Goal: Leave review/rating

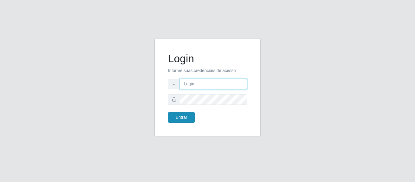
type input "[PERSON_NAME][EMAIL_ADDRESS][PERSON_NAME][DOMAIN_NAME]"
click at [184, 121] on button "Entrar" at bounding box center [181, 117] width 27 height 11
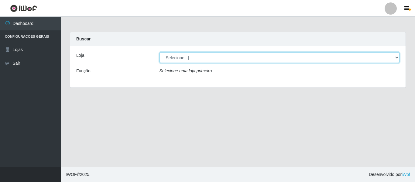
click at [189, 60] on select "[Selecione...] Hiper Queiroz - [GEOGRAPHIC_DATA]" at bounding box center [279, 57] width 240 height 11
select select "497"
click at [159, 52] on select "[Selecione...] Hiper Queiroz - [GEOGRAPHIC_DATA]" at bounding box center [279, 57] width 240 height 11
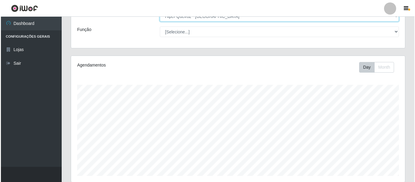
scroll to position [145, 0]
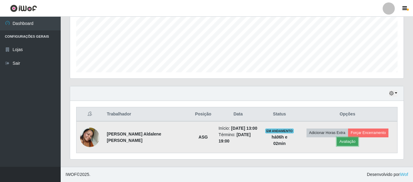
click at [349, 140] on button "Avaliação" at bounding box center [348, 141] width 22 height 9
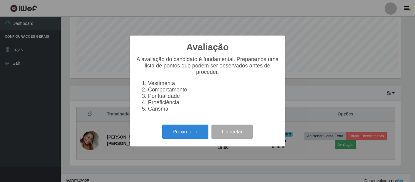
scroll to position [126, 331]
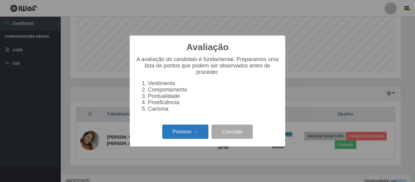
click at [186, 134] on button "Próximo →" at bounding box center [185, 131] width 46 height 14
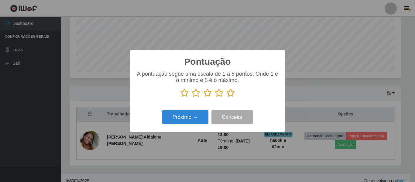
click at [229, 92] on icon at bounding box center [230, 92] width 9 height 9
click at [226, 97] on input "radio" at bounding box center [226, 97] width 0 height 0
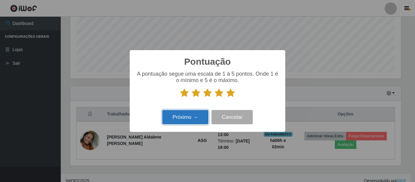
click at [189, 119] on button "Próximo →" at bounding box center [185, 117] width 46 height 14
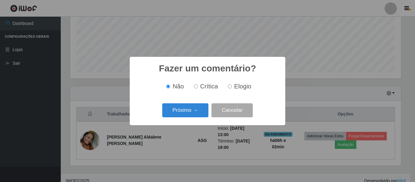
click at [230, 87] on input "Elogio" at bounding box center [230, 86] width 4 height 4
radio input "true"
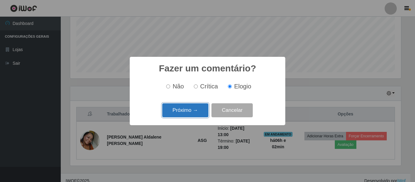
click at [172, 110] on button "Próximo →" at bounding box center [185, 110] width 46 height 14
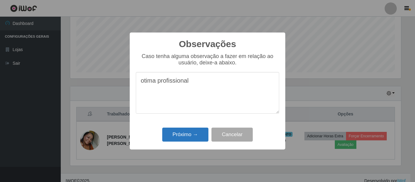
type textarea "otima profissional"
click at [175, 132] on button "Próximo →" at bounding box center [185, 135] width 46 height 14
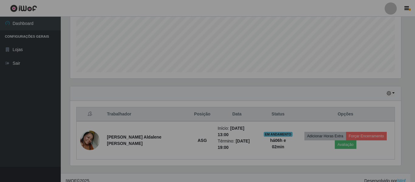
scroll to position [126, 334]
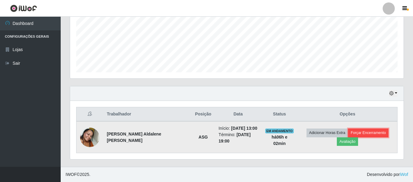
click at [359, 133] on button "Forçar Encerramento" at bounding box center [368, 132] width 41 height 9
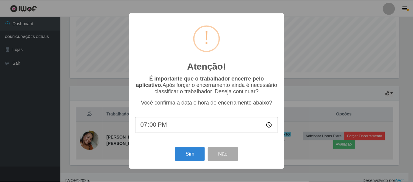
scroll to position [126, 331]
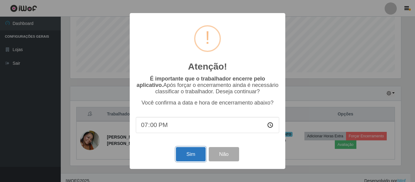
click at [188, 154] on button "Sim" at bounding box center [190, 154] width 29 height 14
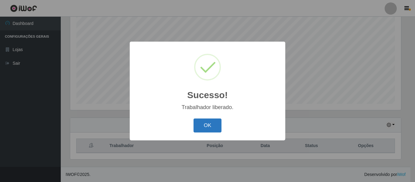
click at [211, 121] on button "OK" at bounding box center [207, 125] width 28 height 14
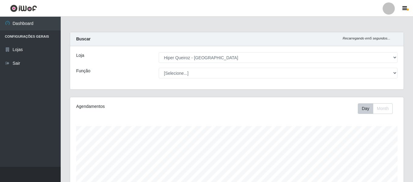
scroll to position [113, 0]
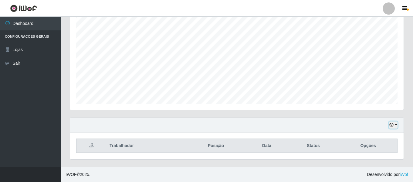
click at [397, 124] on button "button" at bounding box center [393, 124] width 9 height 7
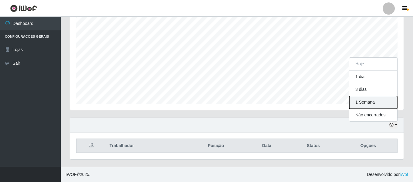
click at [369, 104] on button "1 Semana" at bounding box center [374, 102] width 48 height 13
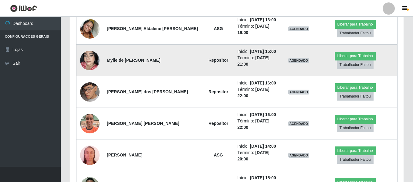
scroll to position [295, 0]
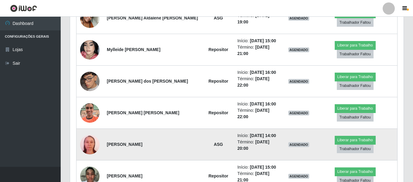
click at [90, 131] on img at bounding box center [89, 144] width 19 height 26
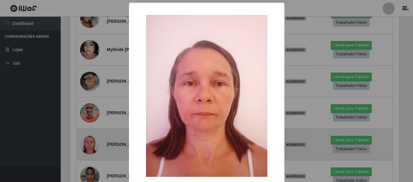
scroll to position [126, 331]
click at [90, 124] on div "× OK Cancel" at bounding box center [207, 91] width 415 height 182
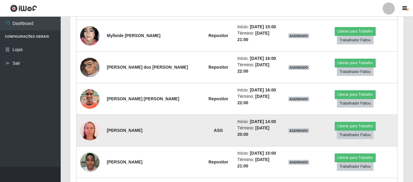
scroll to position [295, 0]
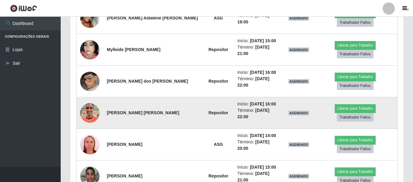
click at [85, 96] on img at bounding box center [89, 113] width 19 height 35
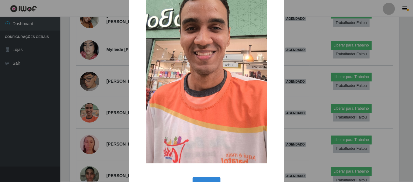
scroll to position [57, 0]
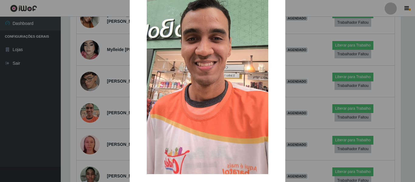
click at [95, 74] on div "× OK Cancel" at bounding box center [207, 91] width 415 height 182
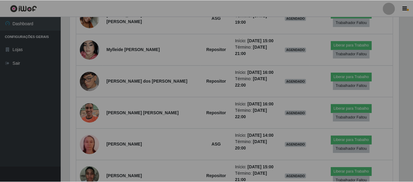
scroll to position [0, 0]
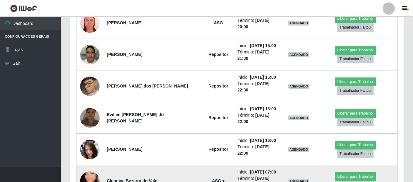
click at [90, 164] on img at bounding box center [89, 181] width 19 height 35
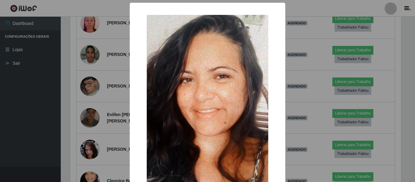
click at [90, 131] on div "× OK Cancel" at bounding box center [207, 91] width 415 height 182
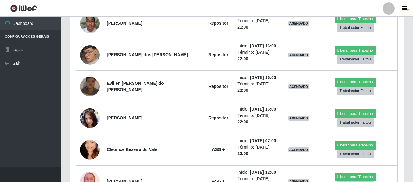
scroll to position [478, 0]
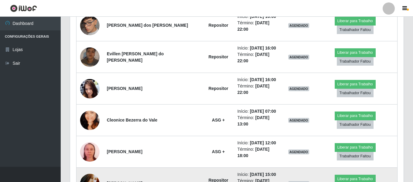
click at [91, 170] on img at bounding box center [89, 183] width 19 height 26
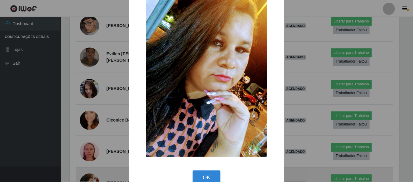
scroll to position [30, 0]
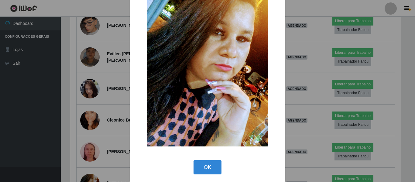
click at [93, 131] on div "× OK Cancel" at bounding box center [207, 91] width 415 height 182
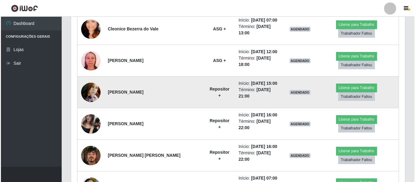
scroll to position [599, 0]
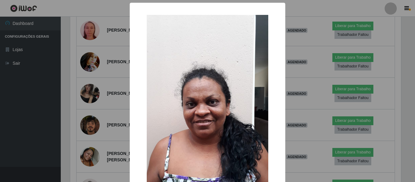
scroll to position [303526, 303321]
click at [93, 134] on div "× OK Cancel" at bounding box center [207, 91] width 415 height 182
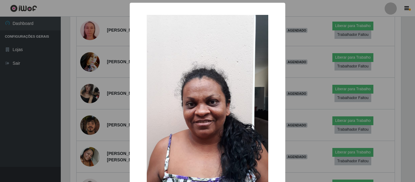
click at [93, 134] on div "× OK Cancel" at bounding box center [207, 91] width 415 height 182
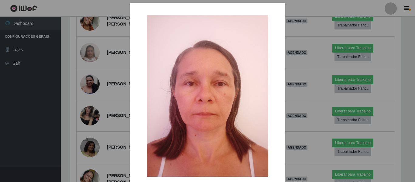
click at [88, 137] on div "× OK Cancel" at bounding box center [207, 91] width 415 height 182
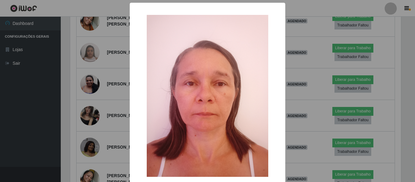
click at [87, 110] on div "× OK Cancel" at bounding box center [207, 91] width 415 height 182
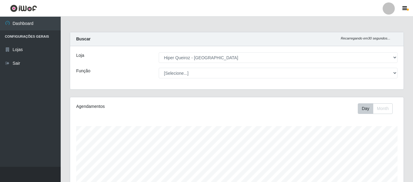
click at [132, 90] on div "Carregando... Buscar Recarregando em 30 segundos... Loja [Selecione...] Hiper Q…" at bounding box center [236, 64] width 343 height 65
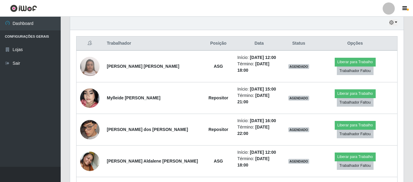
scroll to position [477, 0]
